Goal: Task Accomplishment & Management: Complete application form

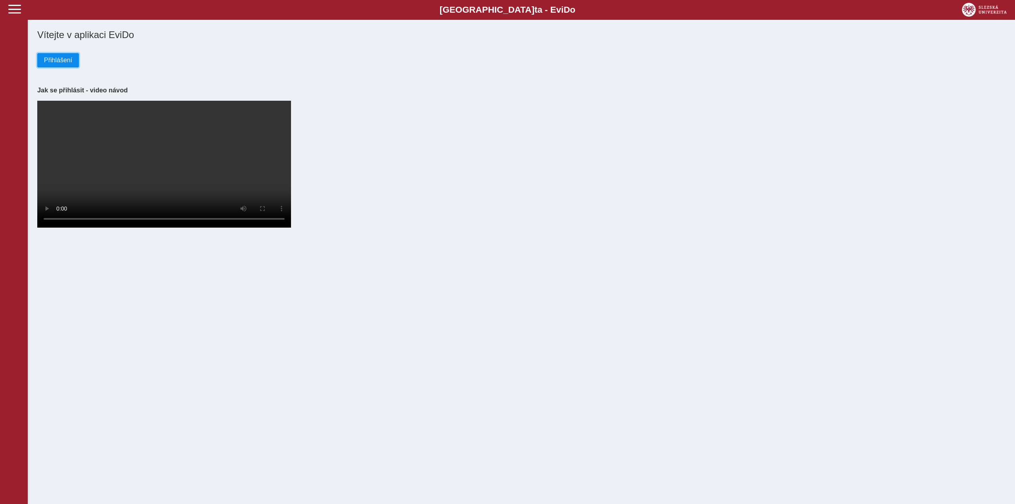
click at [48, 60] on span "Přihlášení" at bounding box center [58, 60] width 28 height 7
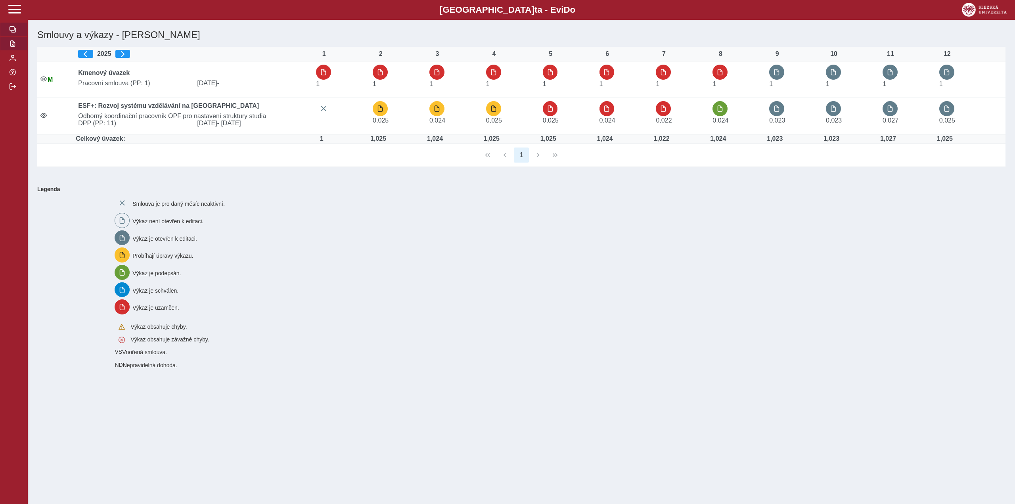
click at [15, 42] on span "button" at bounding box center [13, 43] width 6 height 6
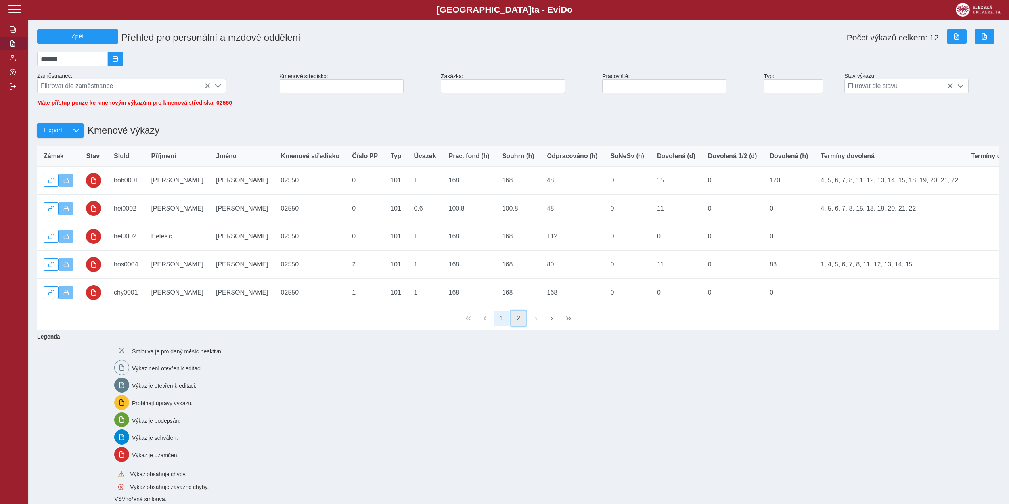
click at [515, 326] on button "2" at bounding box center [518, 318] width 15 height 15
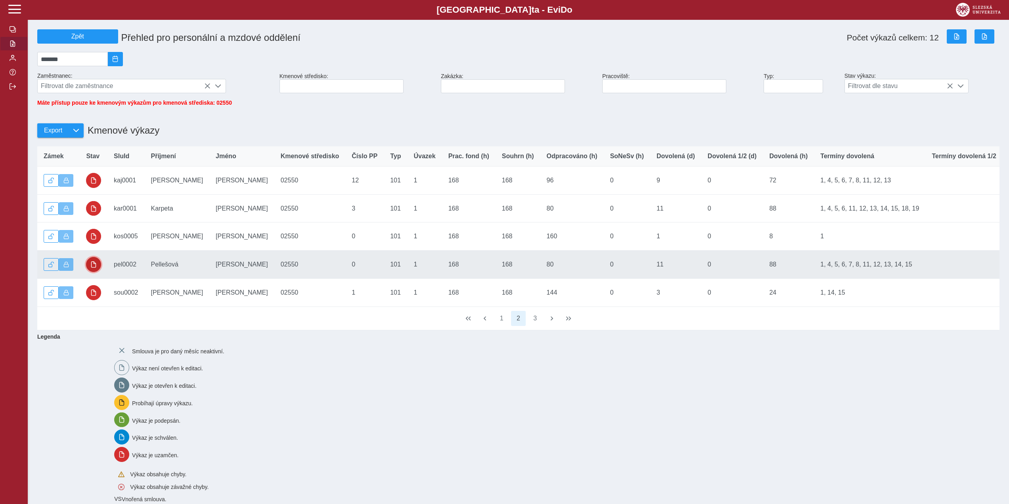
click at [94, 268] on span "button" at bounding box center [93, 264] width 6 height 6
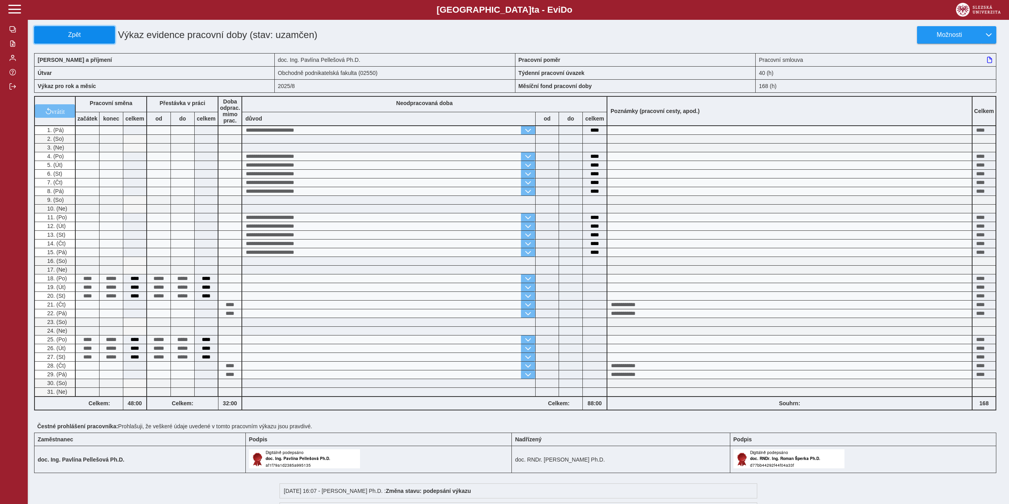
click at [65, 29] on button "Zpět" at bounding box center [74, 34] width 81 height 17
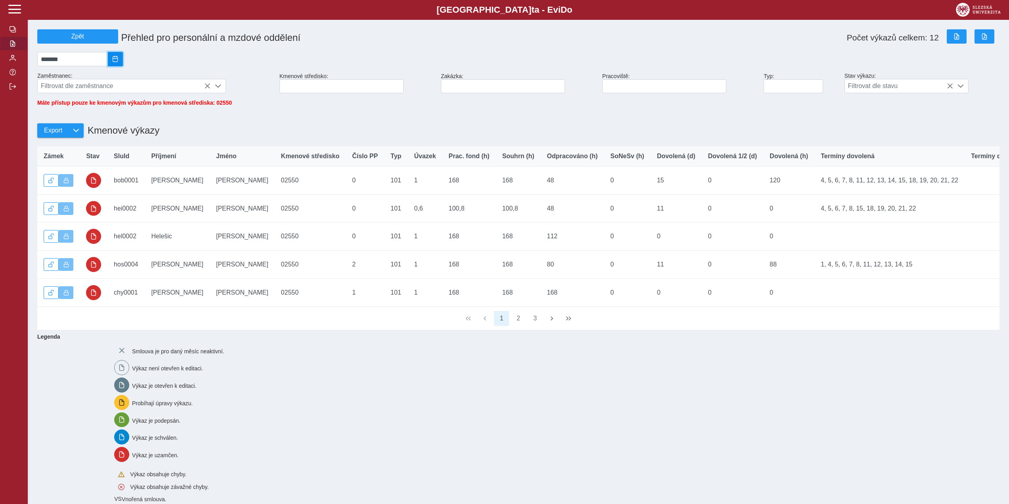
click at [119, 62] on span "2025/08" at bounding box center [115, 59] width 6 height 6
click at [113, 134] on span "Zář" at bounding box center [106, 127] width 27 height 13
type input "*******"
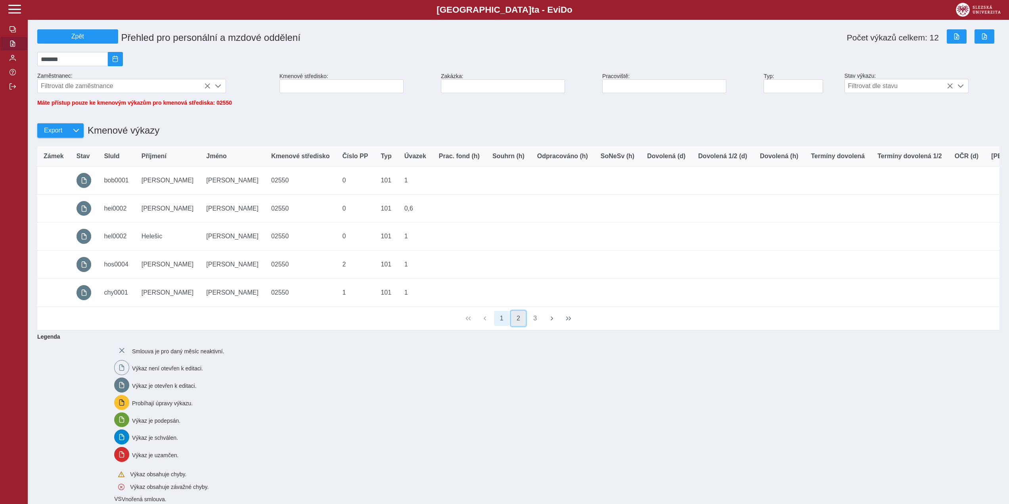
click at [522, 326] on button "2" at bounding box center [518, 318] width 15 height 15
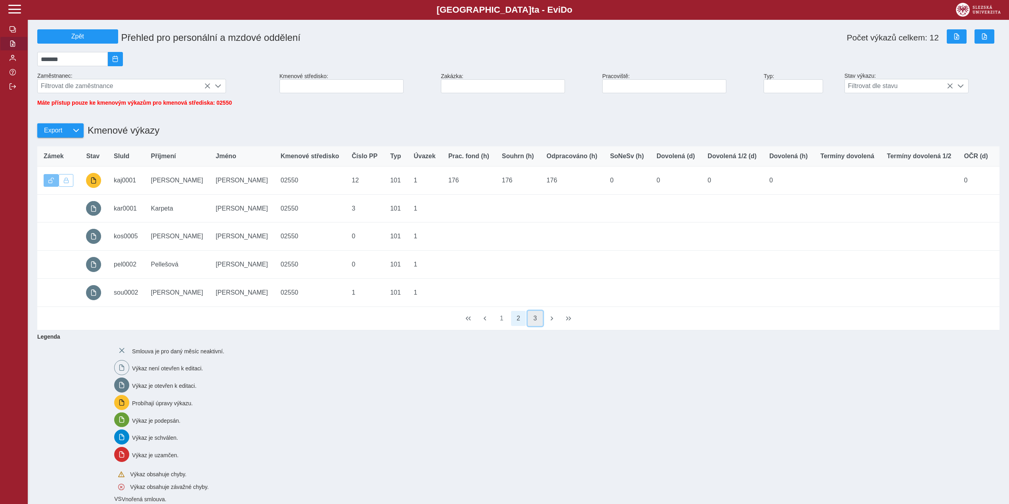
click at [534, 326] on button "3" at bounding box center [535, 318] width 15 height 15
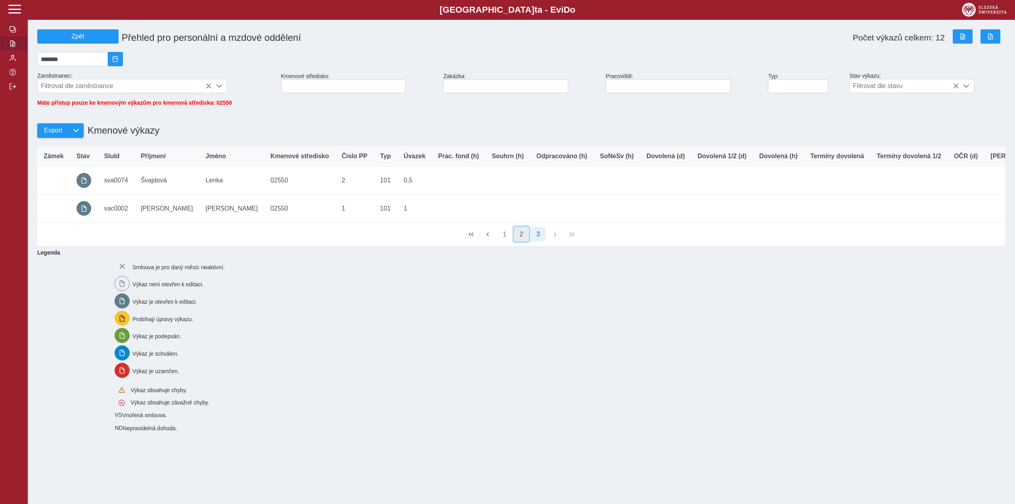
click at [522, 242] on button "2" at bounding box center [521, 234] width 15 height 15
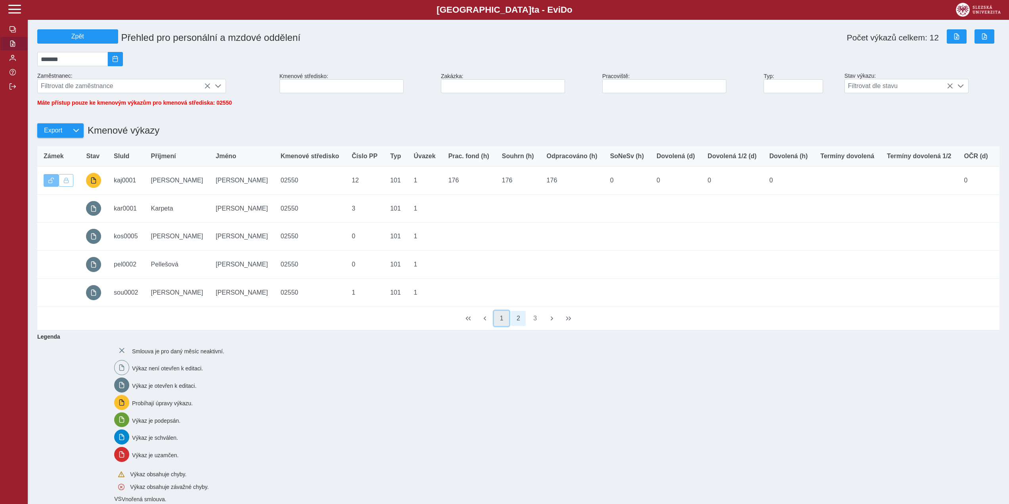
click at [505, 326] on button "1" at bounding box center [501, 318] width 15 height 15
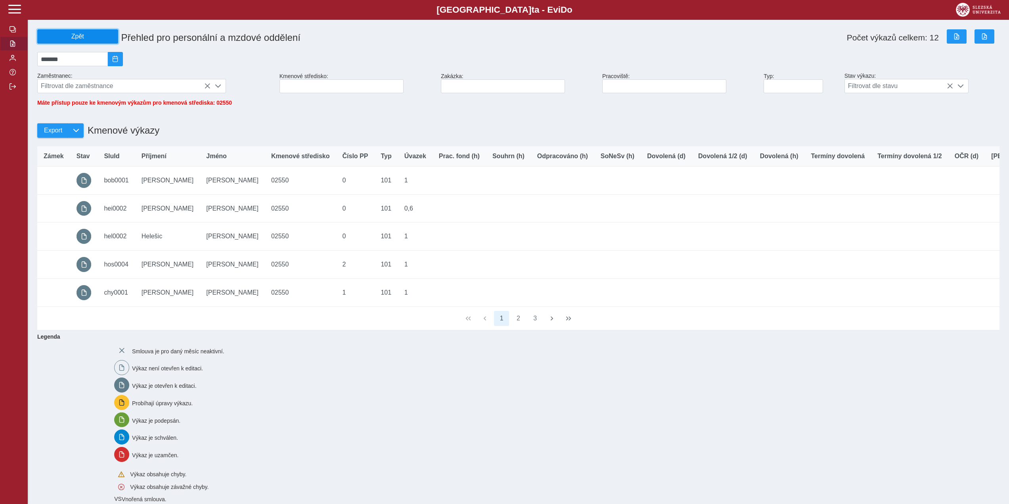
click at [75, 37] on span "Zpět" at bounding box center [78, 36] width 74 height 7
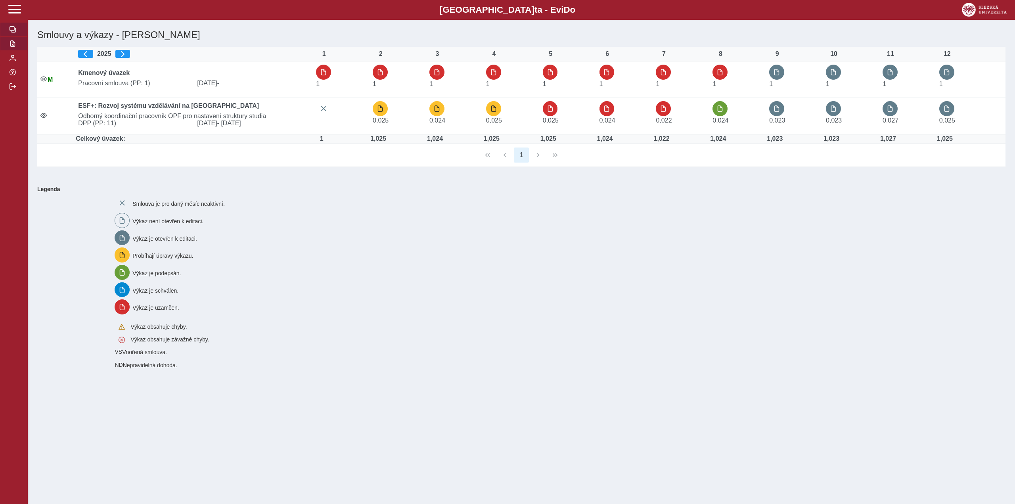
click at [12, 40] on button "button" at bounding box center [14, 43] width 28 height 14
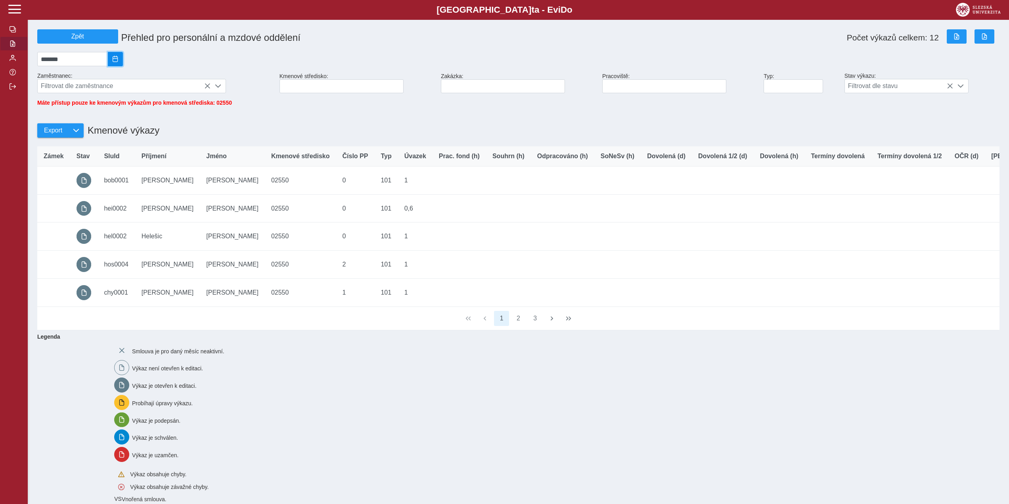
click at [120, 58] on button "2025/09" at bounding box center [115, 59] width 15 height 14
click at [82, 134] on span "Srp" at bounding box center [80, 127] width 27 height 13
type input "*******"
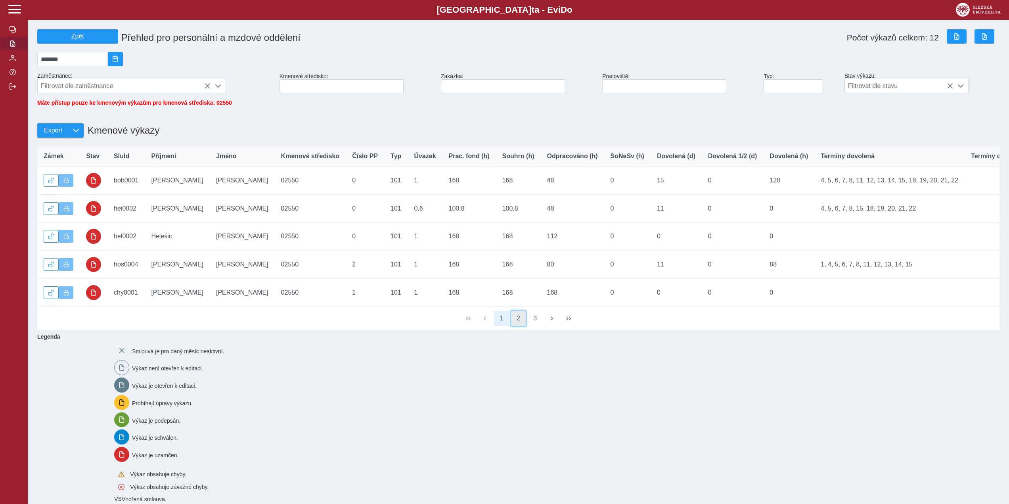
click at [518, 326] on button "2" at bounding box center [518, 318] width 15 height 15
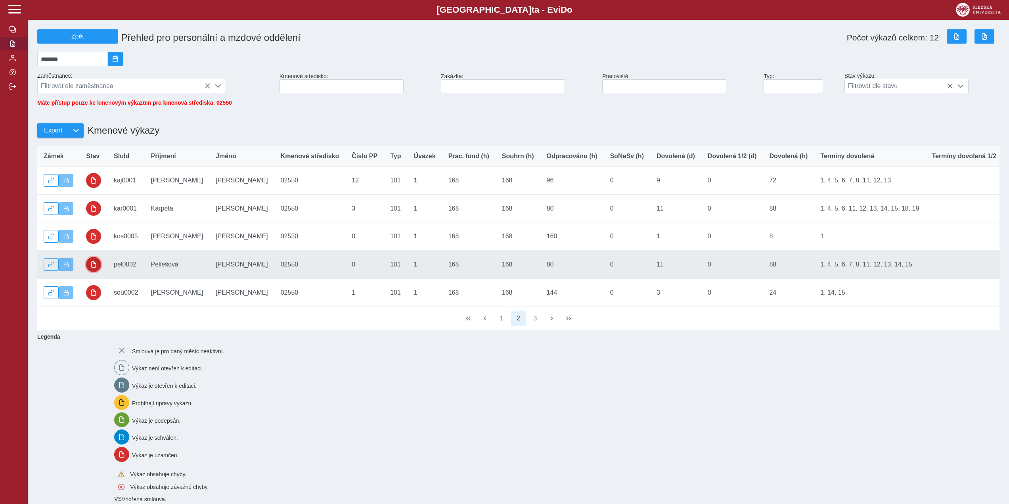
click at [97, 269] on button "button" at bounding box center [93, 264] width 15 height 15
